Goal: Communication & Community: Share content

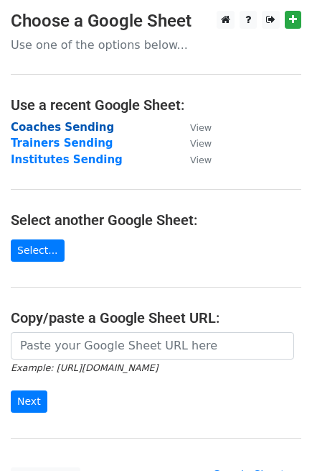
click at [46, 129] on strong "Coaches Sending" at bounding box center [62, 127] width 103 height 13
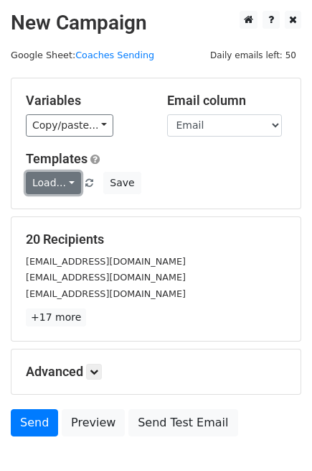
click at [52, 187] on link "Load..." at bounding box center [53, 183] width 55 height 22
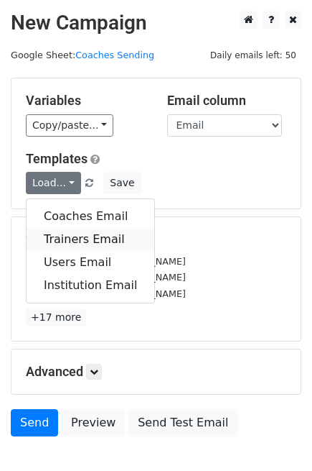
click at [74, 238] on link "Trainers Email" at bounding box center [91, 239] width 128 height 23
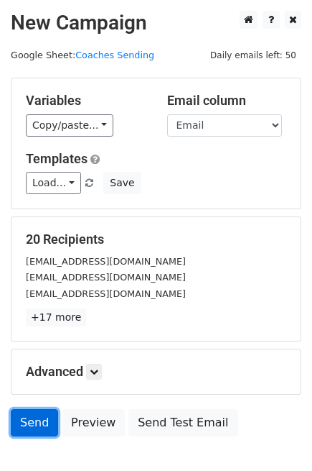
click at [39, 418] on link "Send" at bounding box center [34, 422] width 47 height 27
